Goal: Information Seeking & Learning: Learn about a topic

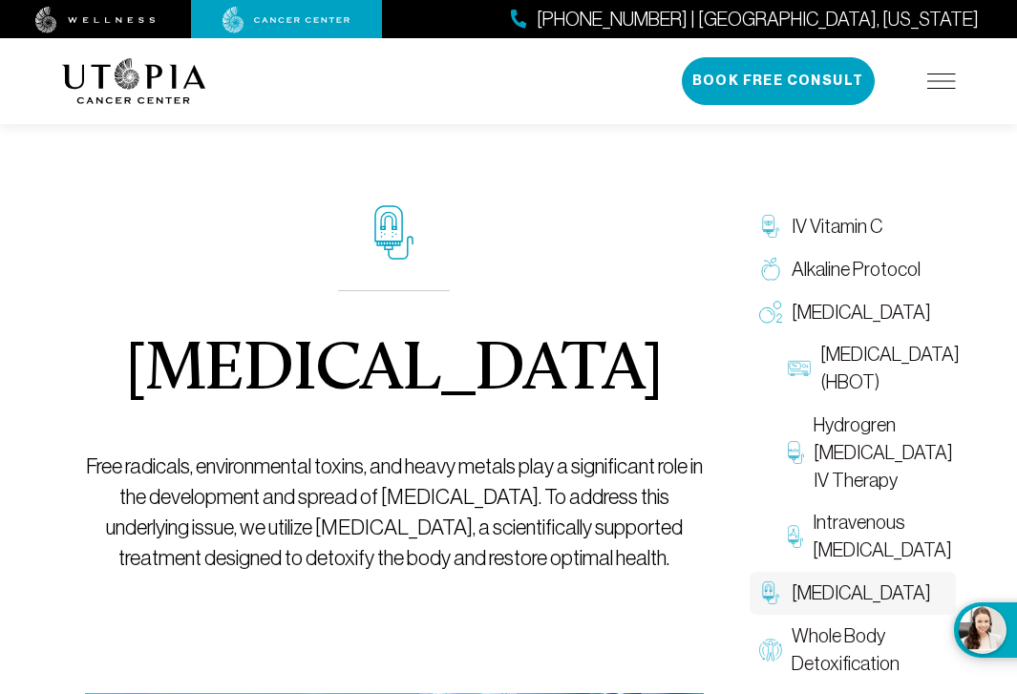
scroll to position [1, 0]
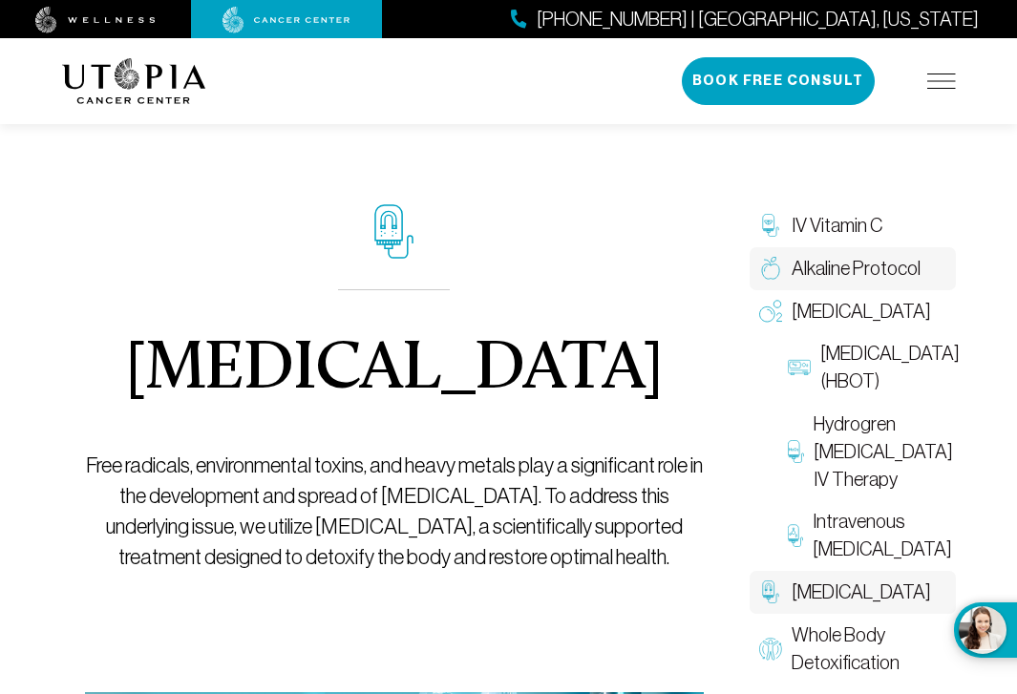
click at [867, 257] on span "Alkaline Protocol" at bounding box center [856, 269] width 129 height 28
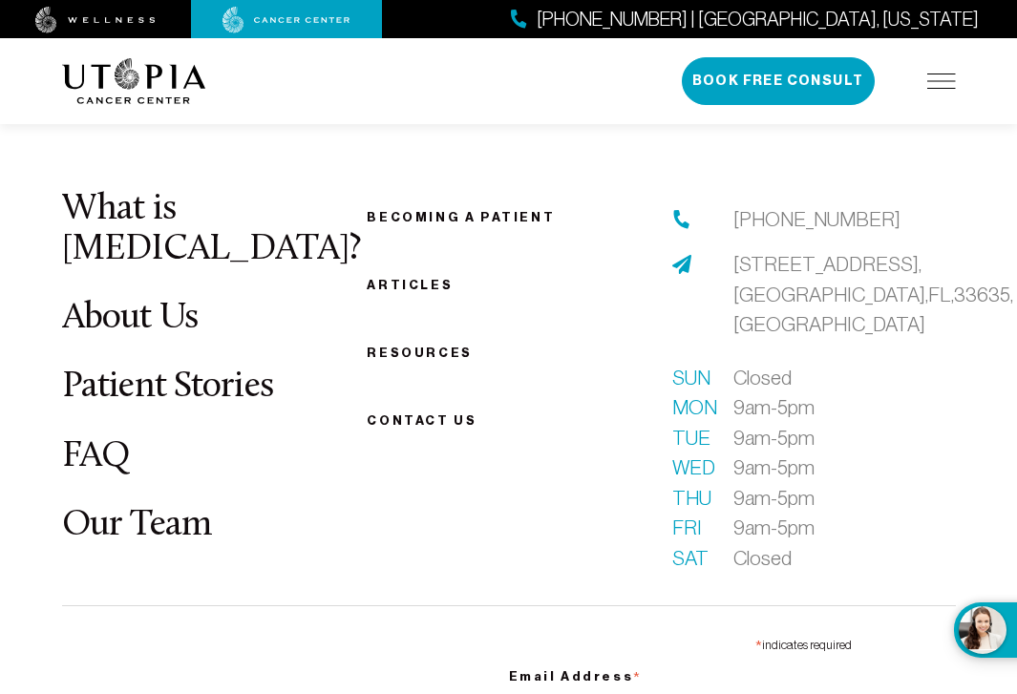
scroll to position [3594, 0]
click at [116, 506] on link "Our Team" at bounding box center [137, 524] width 150 height 37
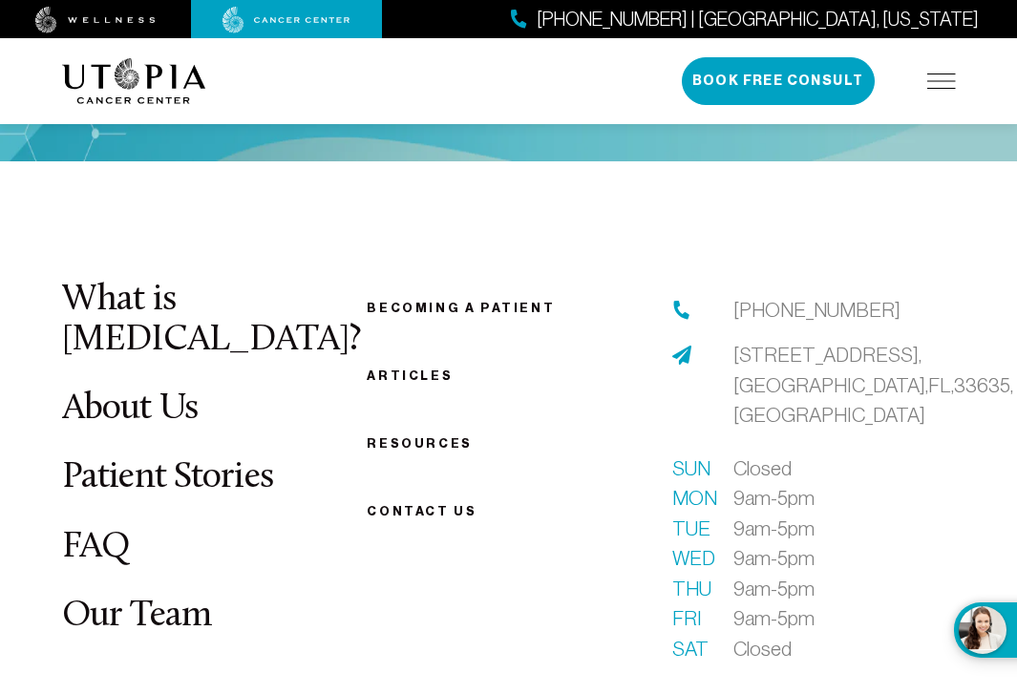
scroll to position [3504, 0]
click at [272, 281] on link "What is [MEDICAL_DATA]?" at bounding box center [211, 319] width 299 height 77
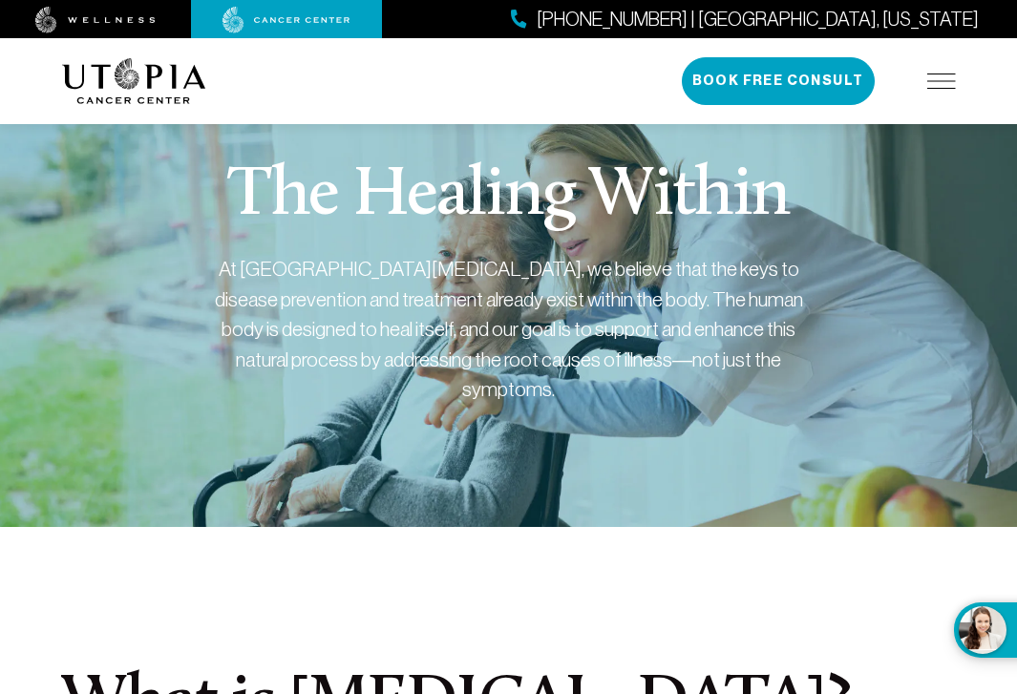
scroll to position [3504, 0]
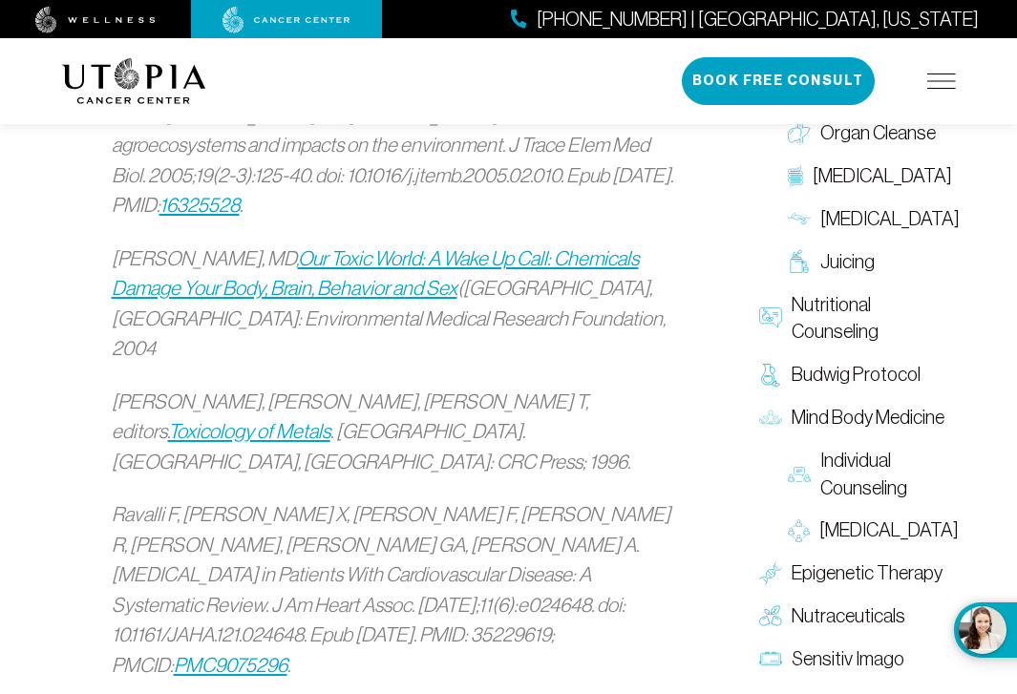
scroll to position [1, 0]
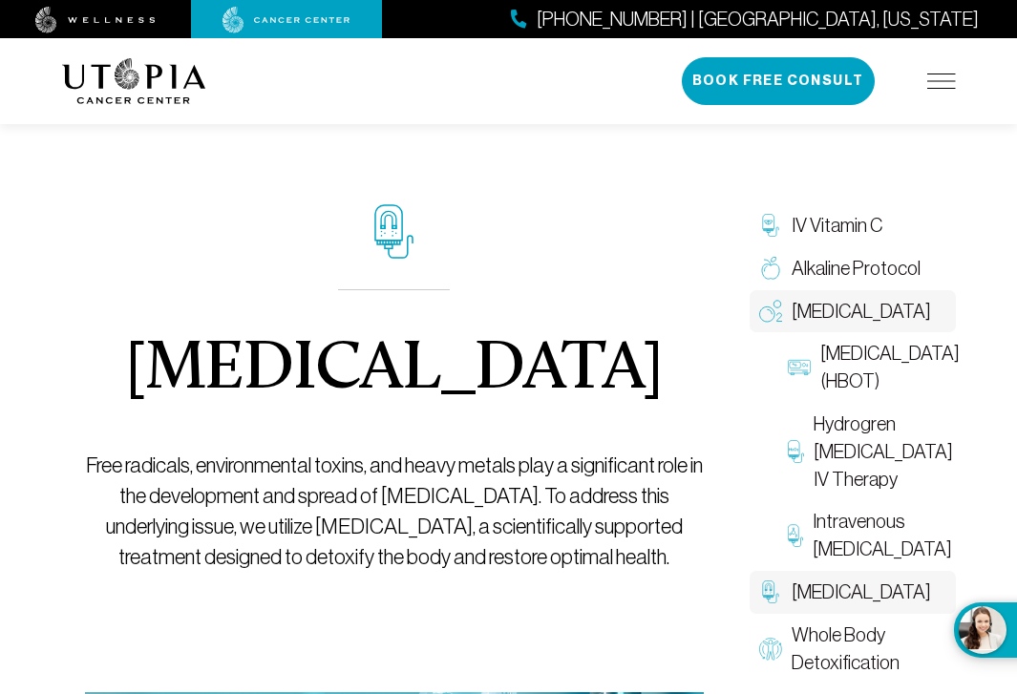
click at [816, 306] on span "[MEDICAL_DATA]" at bounding box center [861, 312] width 139 height 28
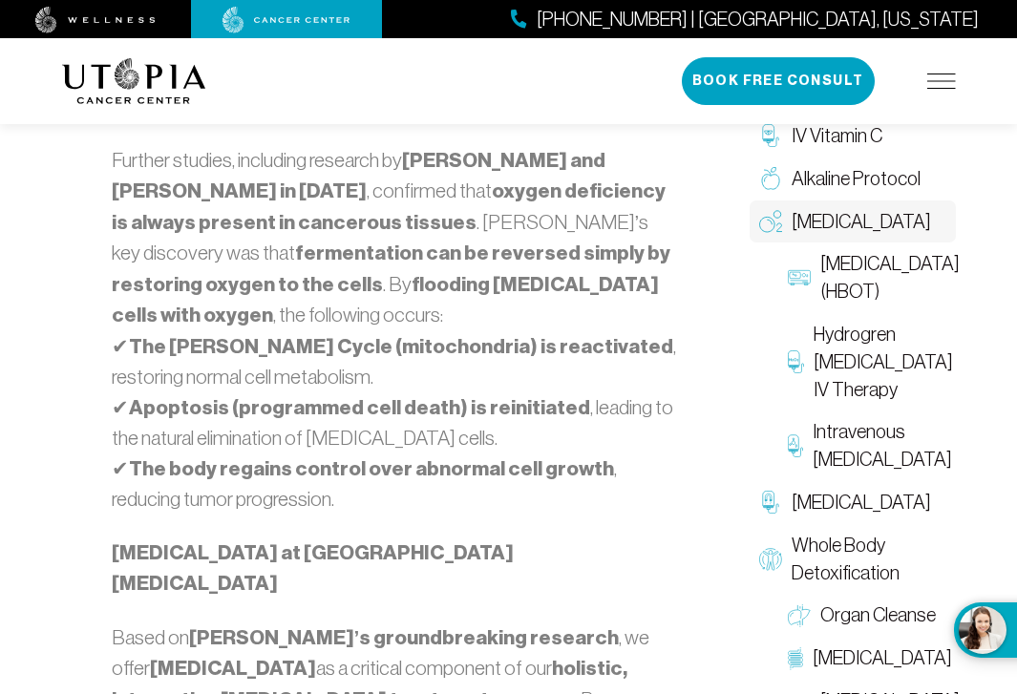
scroll to position [1672, 0]
click at [862, 255] on span "[MEDICAL_DATA] (HBOT)" at bounding box center [889, 277] width 139 height 55
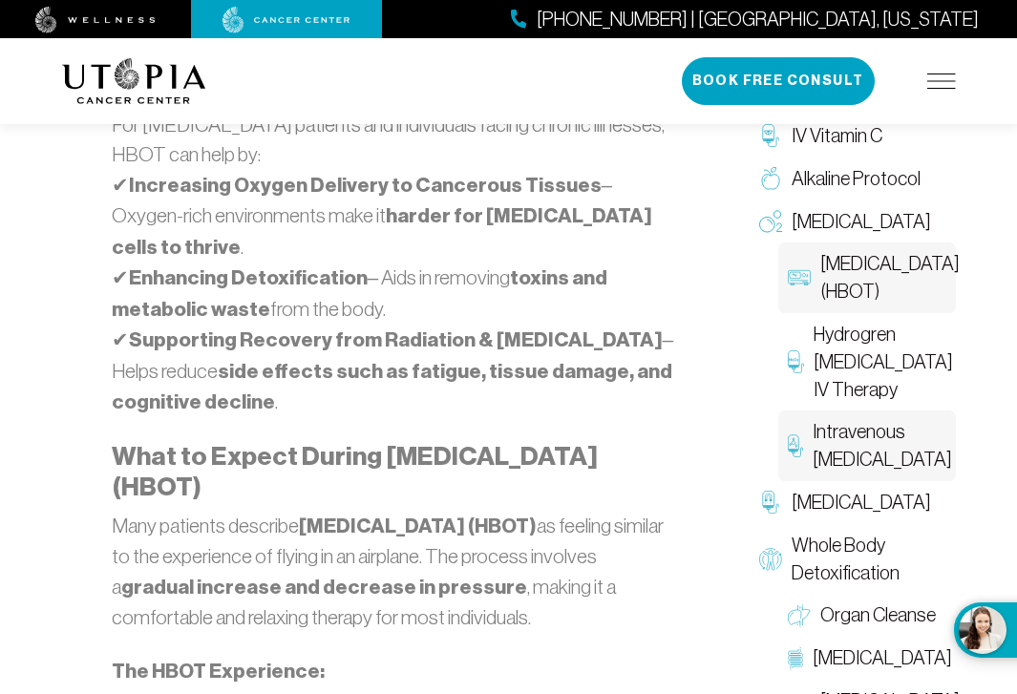
scroll to position [2021, 1]
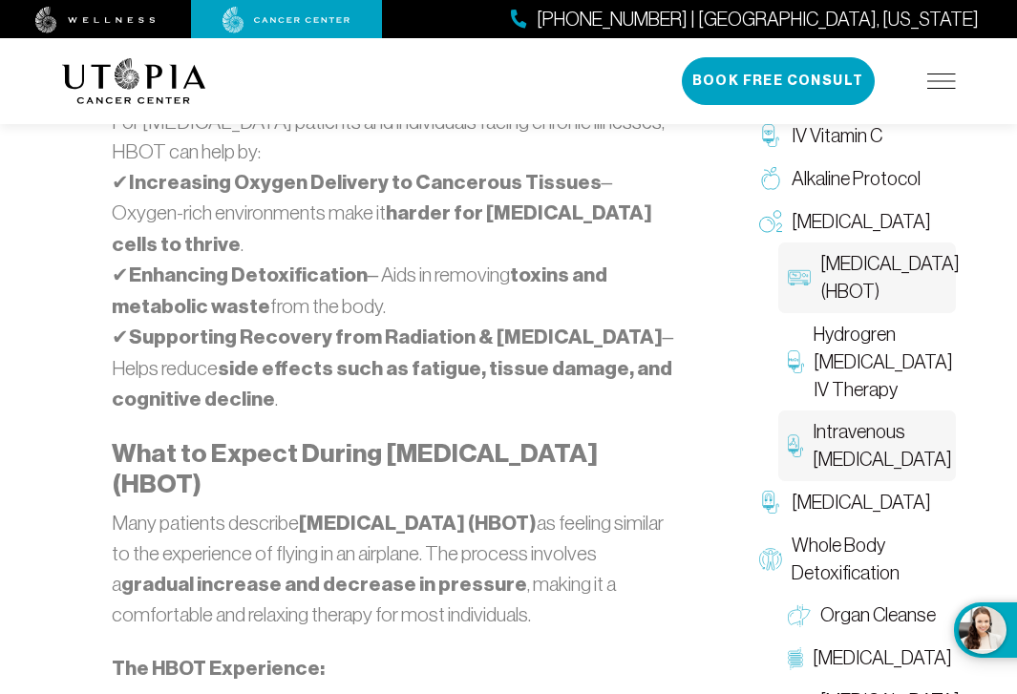
click at [841, 470] on span "Intravenous [MEDICAL_DATA]" at bounding box center [882, 445] width 139 height 55
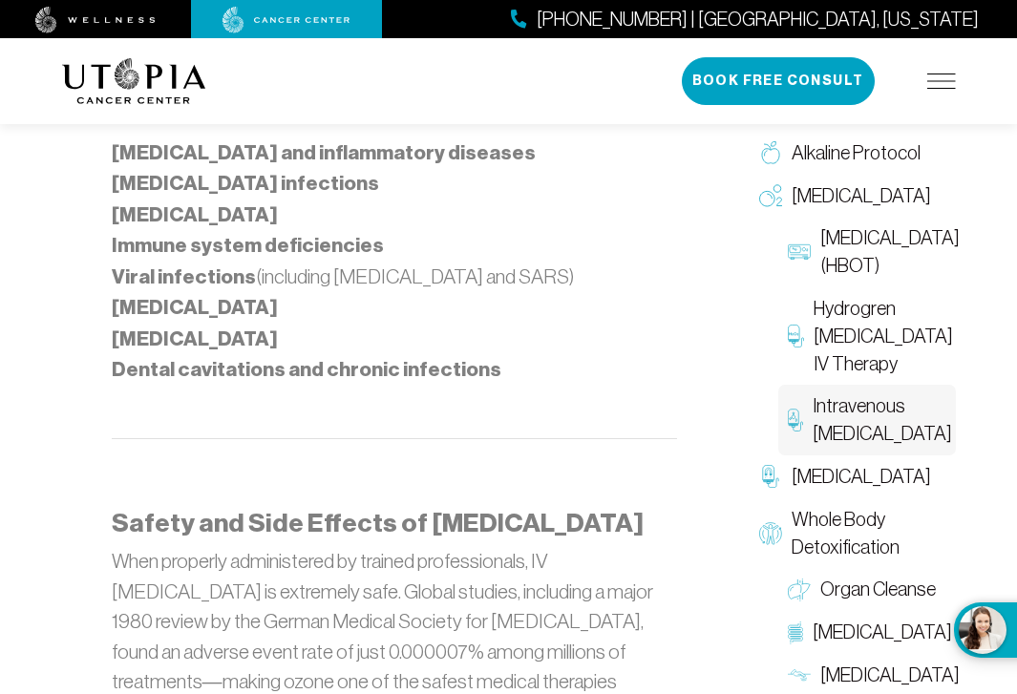
scroll to position [3432, 0]
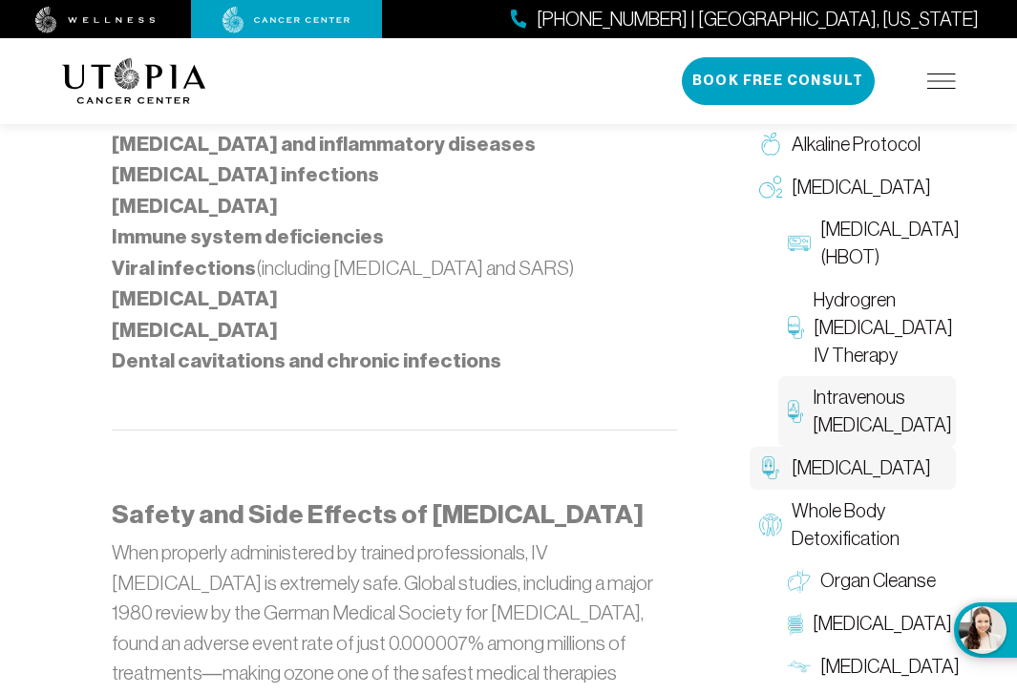
click at [800, 455] on span "[MEDICAL_DATA]" at bounding box center [861, 469] width 139 height 28
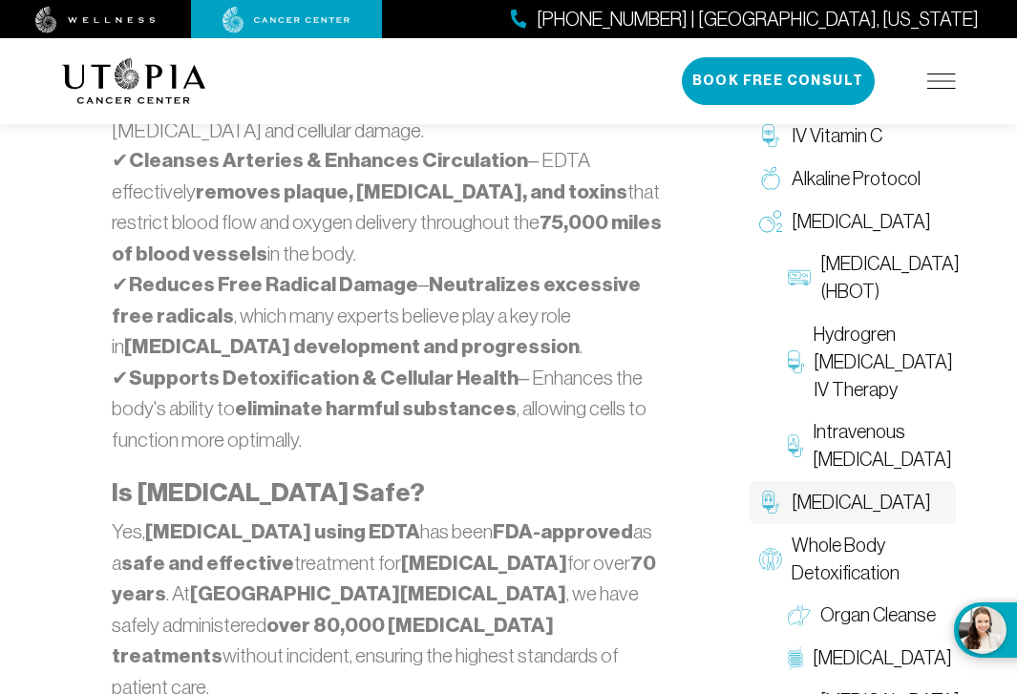
scroll to position [1570, 0]
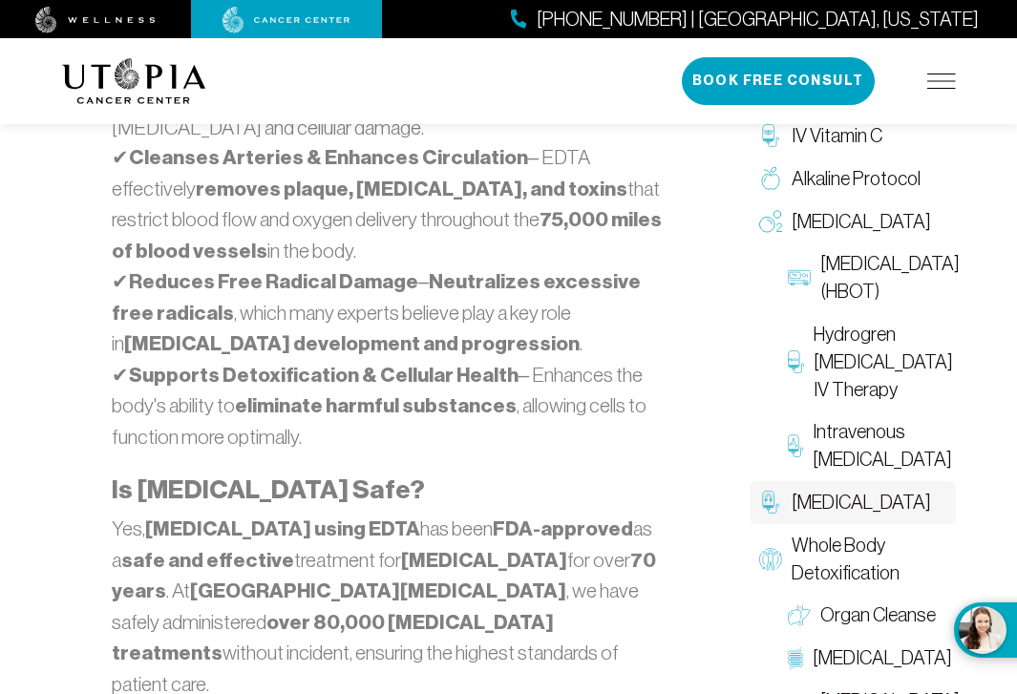
scroll to position [3432, 0]
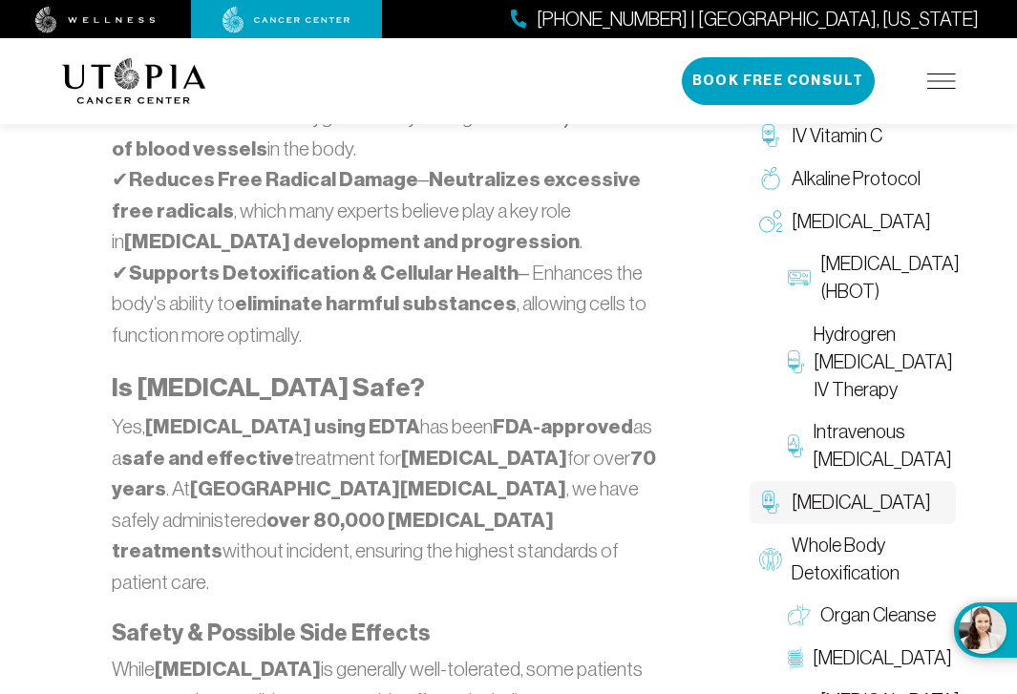
scroll to position [1, 0]
